Goal: Check status

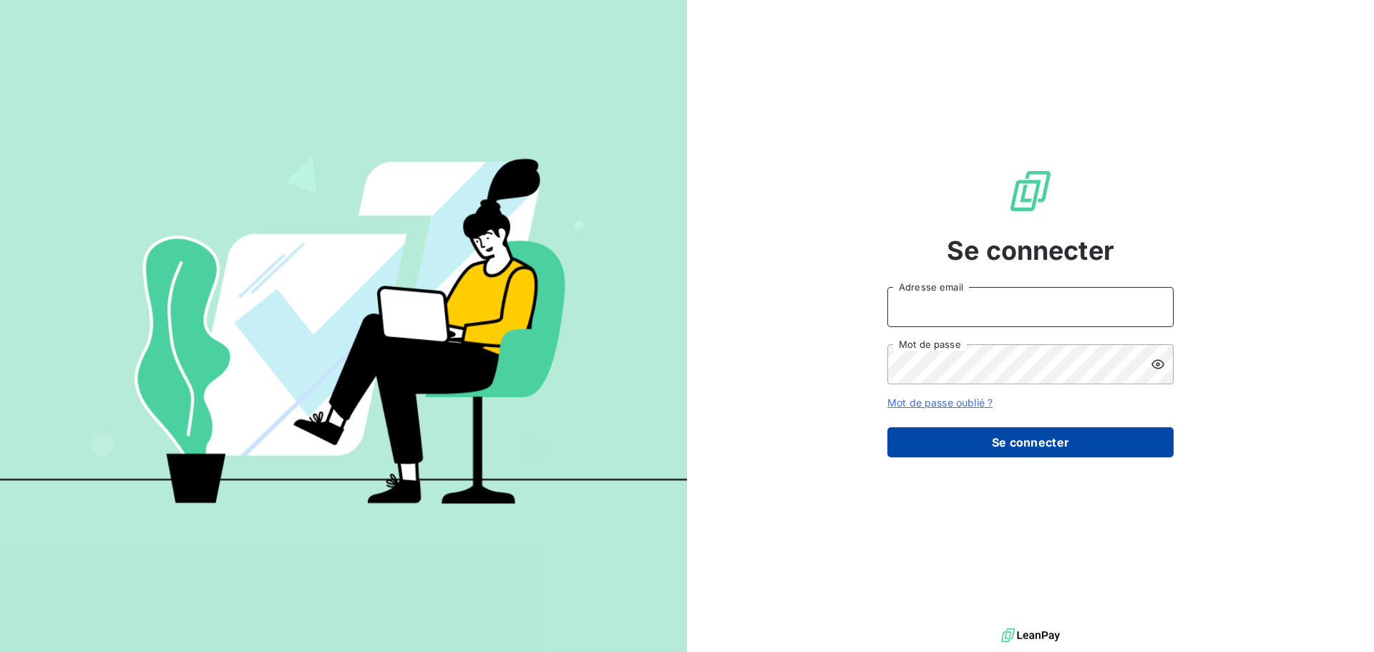
type input "[EMAIL_ADDRESS][DOMAIN_NAME]"
click at [1053, 439] on button "Se connecter" at bounding box center [1031, 442] width 286 height 30
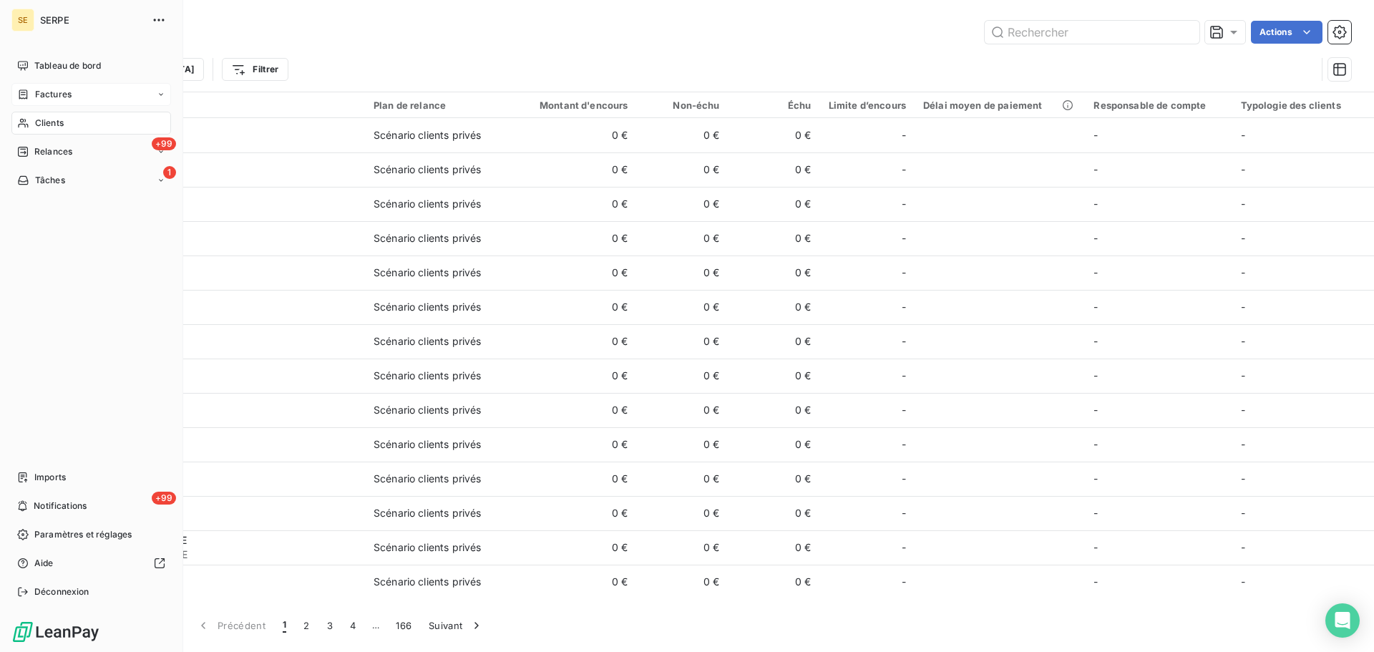
click at [57, 99] on span "Factures" at bounding box center [53, 94] width 37 height 13
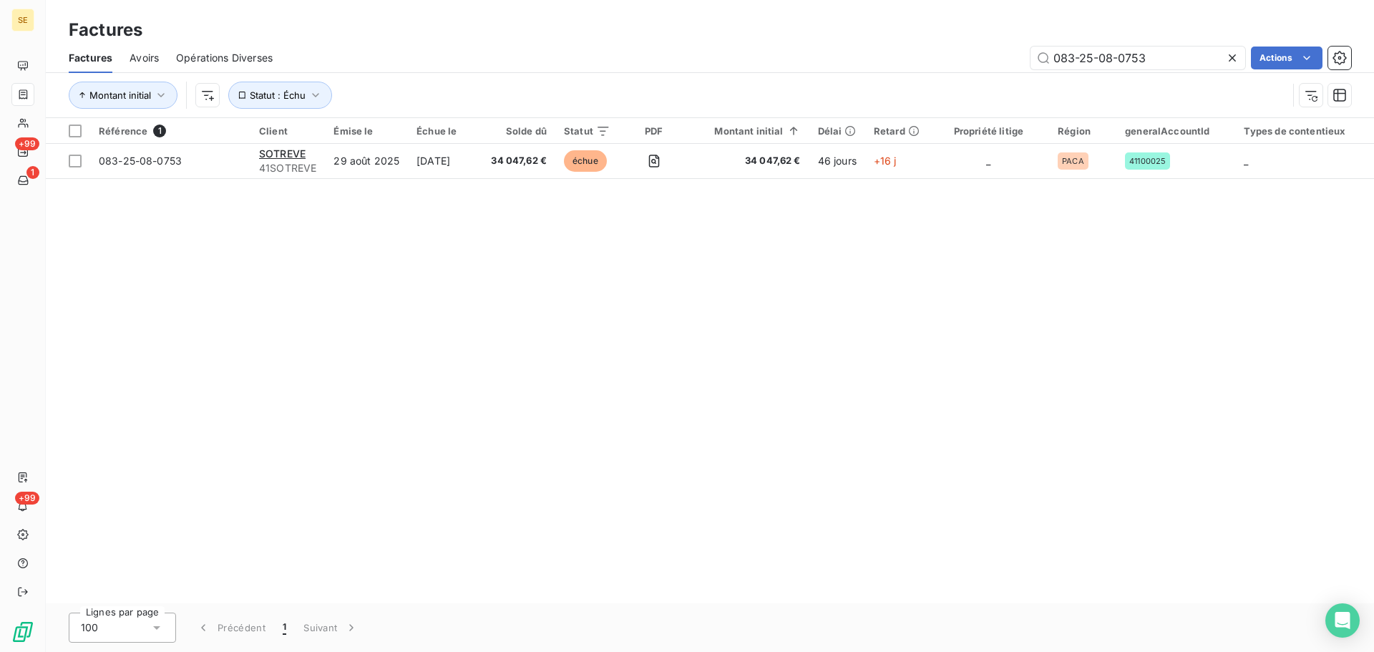
drag, startPoint x: 1183, startPoint y: 58, endPoint x: 303, endPoint y: 25, distance: 881.0
click at [303, 25] on div "Factures Factures Avoirs Opérations Diverses 083-25-08-0753 Actions Montant ini…" at bounding box center [710, 59] width 1328 height 118
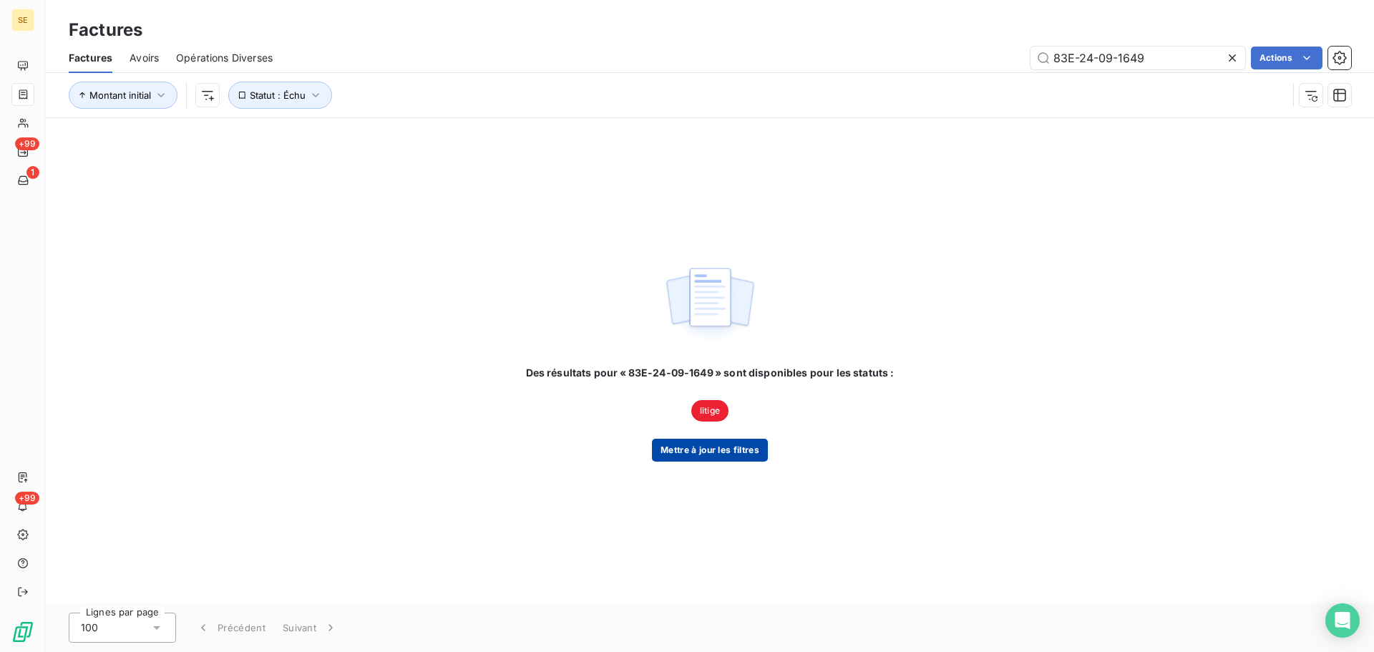
type input "83E-24-09-1649"
click at [700, 457] on button "Mettre à jour les filtres" at bounding box center [710, 450] width 116 height 23
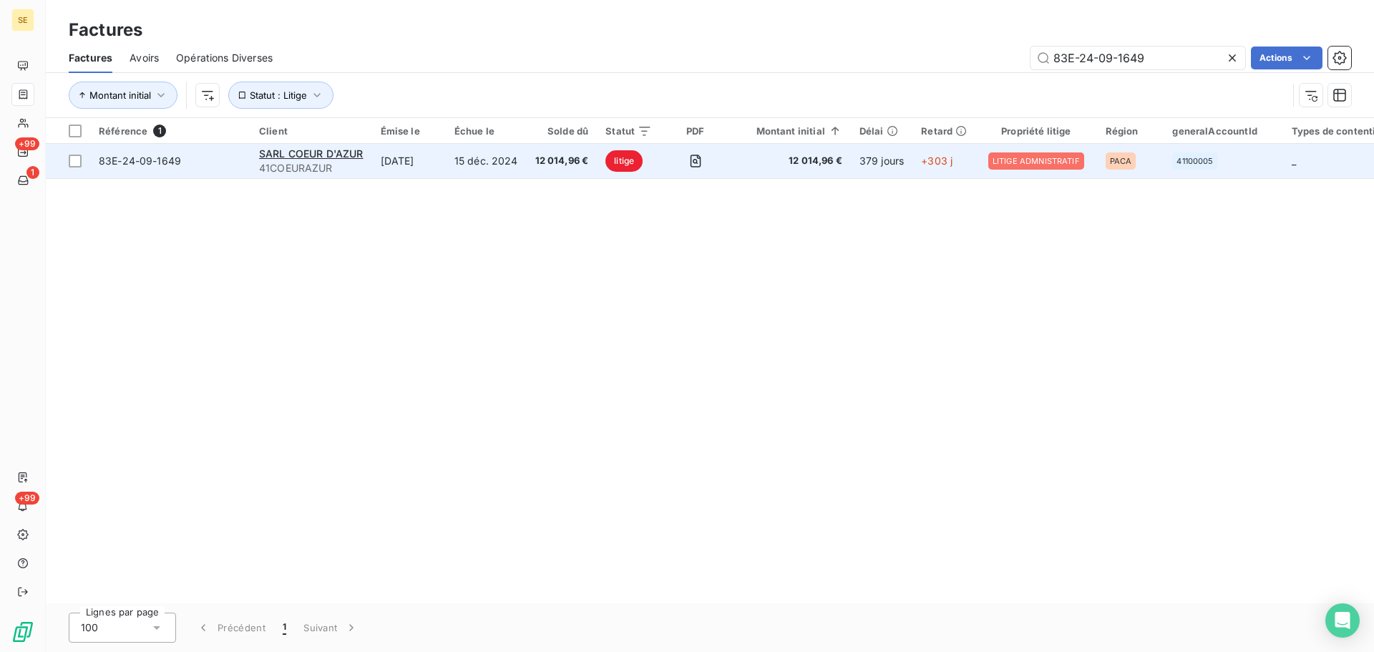
click at [173, 158] on span "83E-24-09-1649" at bounding box center [140, 161] width 82 height 12
